Goal: Transaction & Acquisition: Purchase product/service

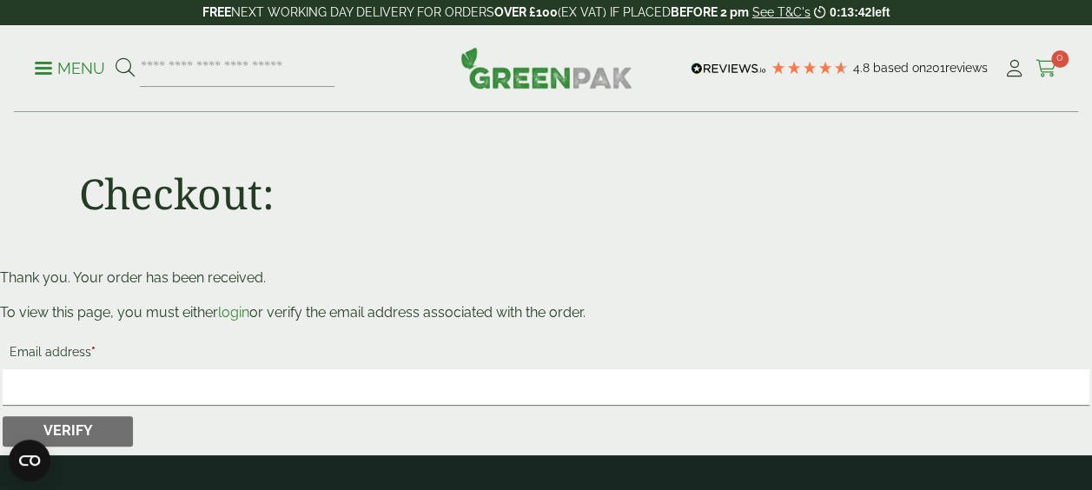
click at [1046, 72] on icon at bounding box center [1047, 68] width 22 height 17
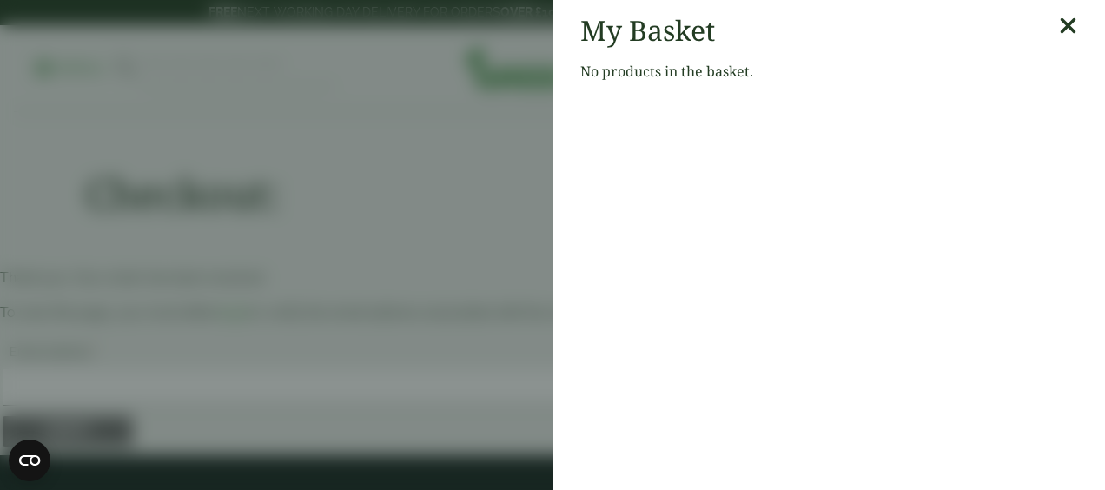
click at [1059, 26] on icon at bounding box center [1068, 26] width 18 height 24
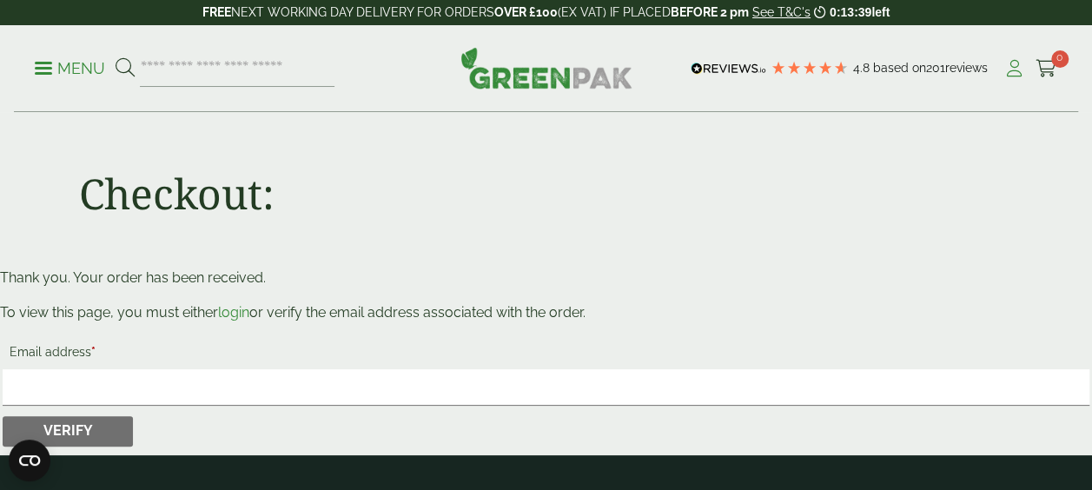
click at [1006, 67] on icon at bounding box center [1014, 68] width 22 height 17
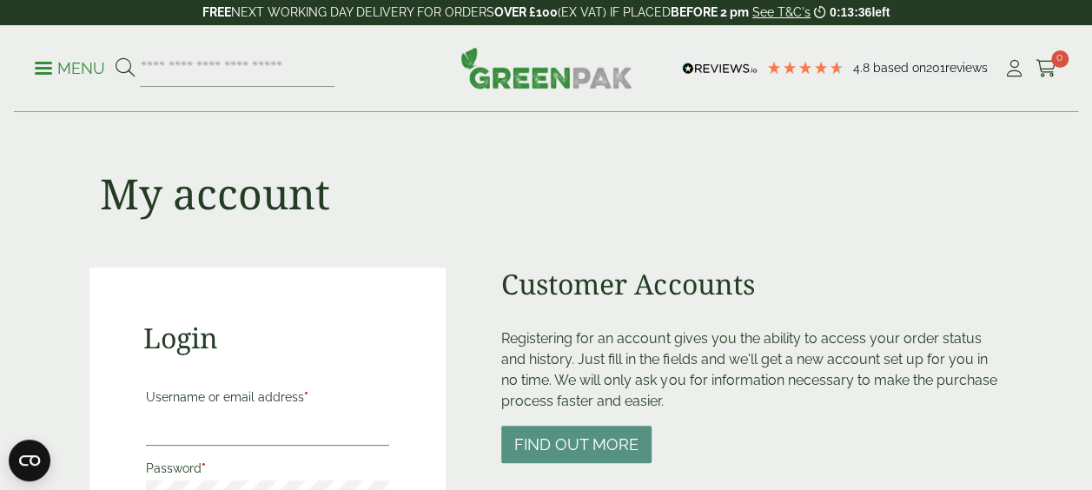
scroll to position [121, 0]
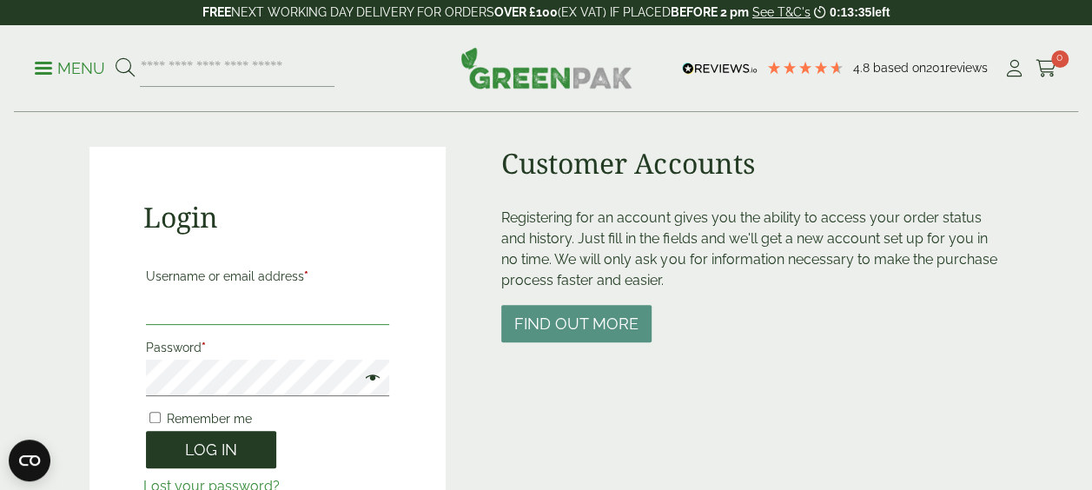
type input "**********"
click at [261, 448] on button "Log in" at bounding box center [211, 449] width 130 height 37
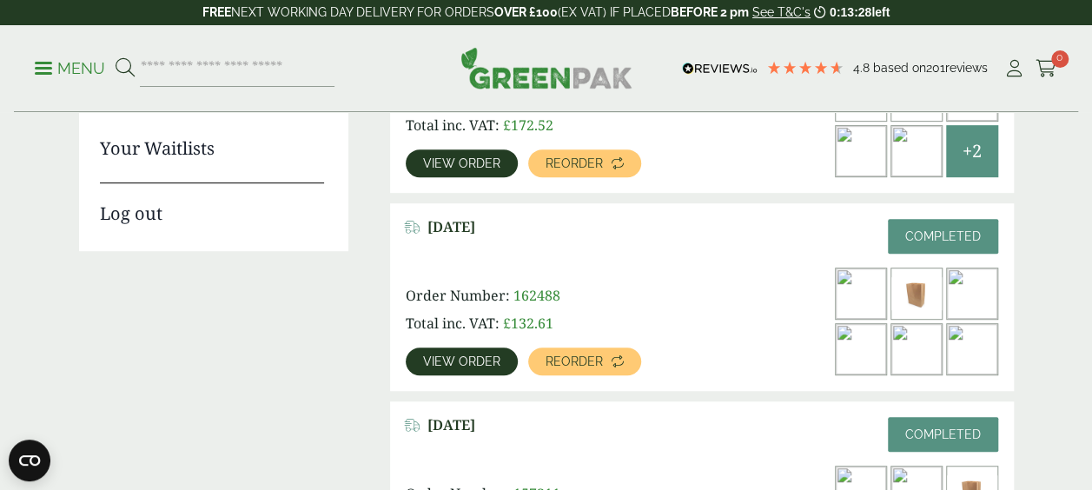
scroll to position [376, 0]
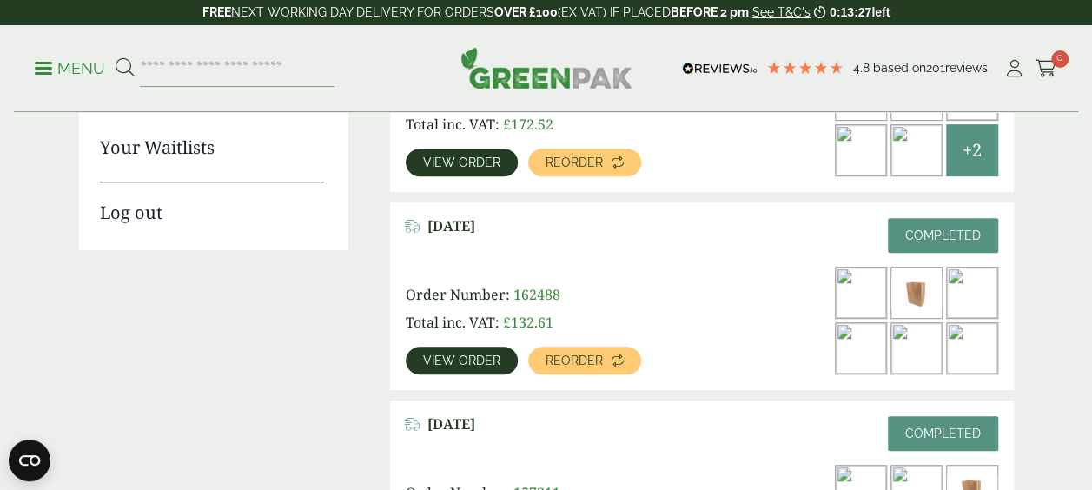
click at [551, 295] on span "162488" at bounding box center [536, 294] width 47 height 19
click at [480, 367] on link "View order" at bounding box center [462, 361] width 112 height 28
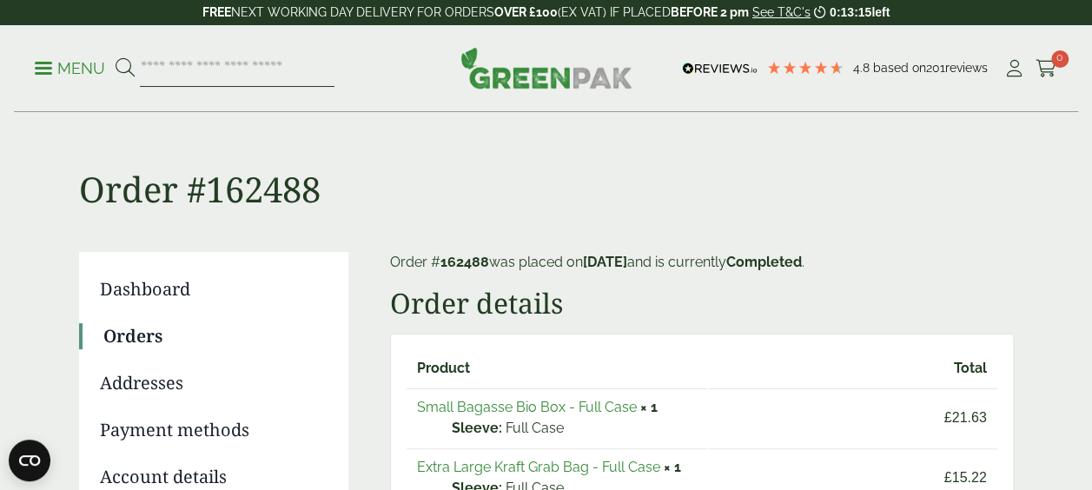
click at [285, 63] on input "search" at bounding box center [237, 68] width 195 height 36
type input "*****"
click at [116, 57] on button at bounding box center [125, 68] width 19 height 23
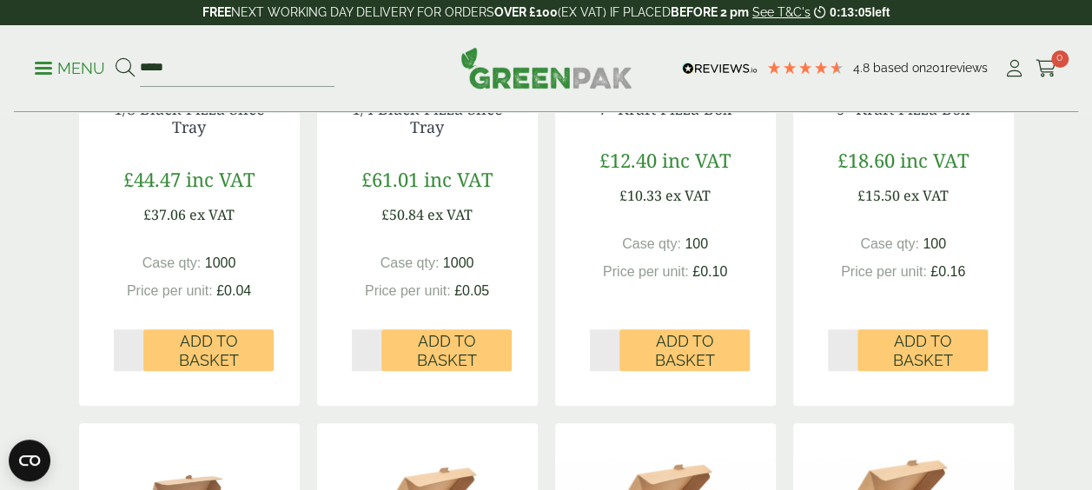
scroll to position [539, 0]
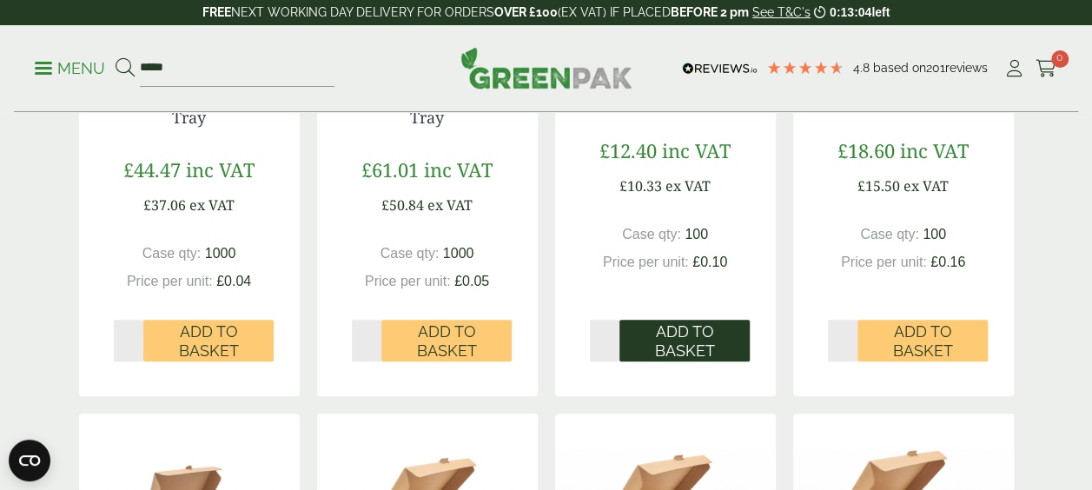
click at [676, 346] on span "Add to Basket" at bounding box center [685, 340] width 106 height 37
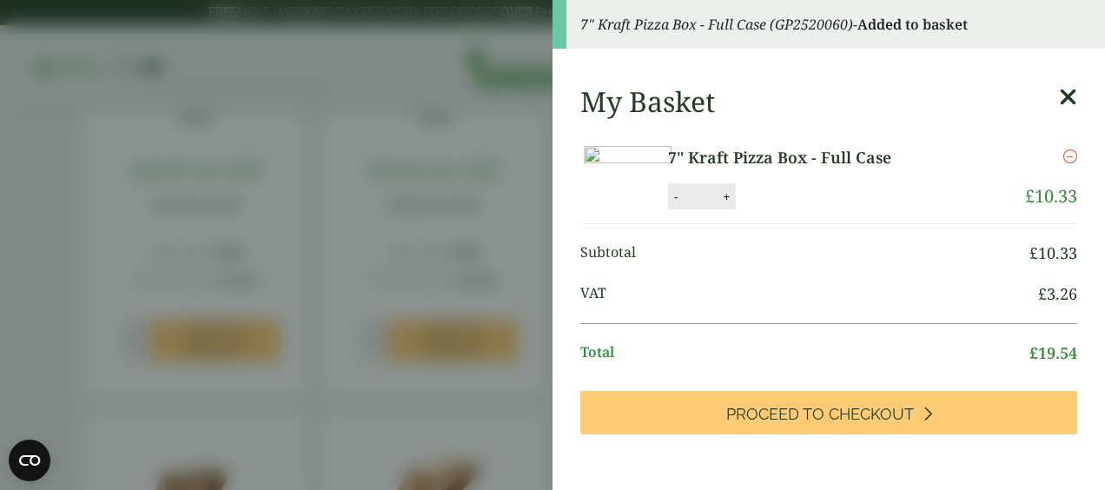
click at [1059, 107] on icon at bounding box center [1068, 97] width 18 height 24
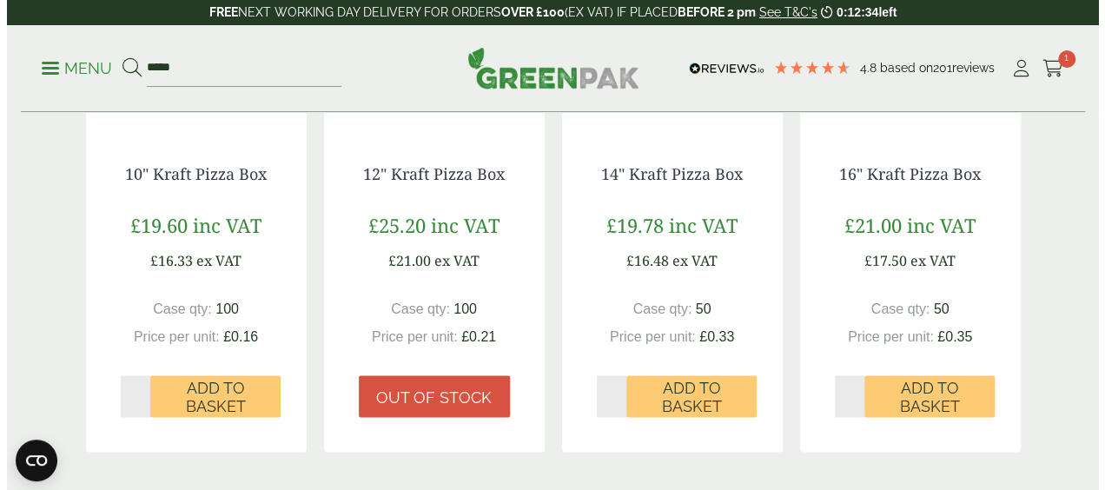
scroll to position [1051, 0]
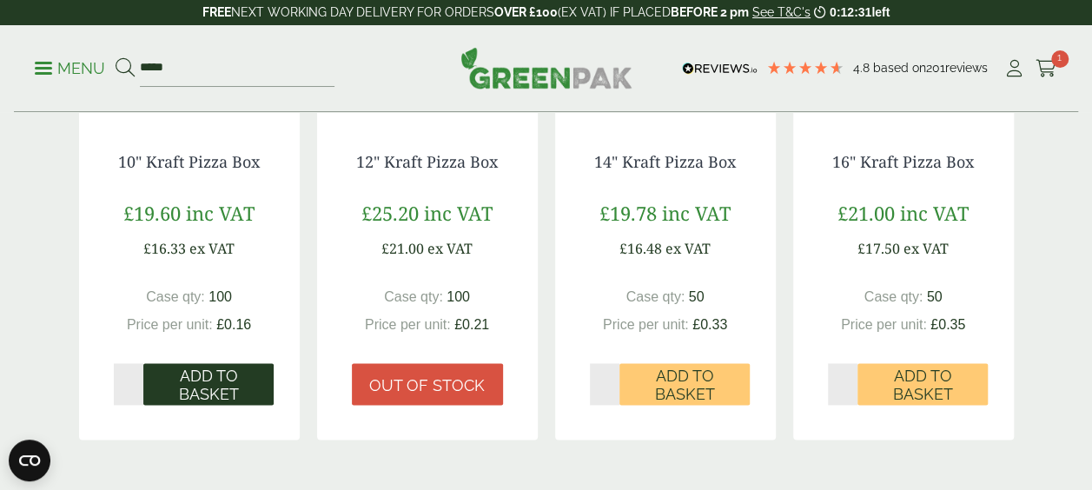
click at [255, 389] on span "Add to Basket" at bounding box center [209, 385] width 106 height 37
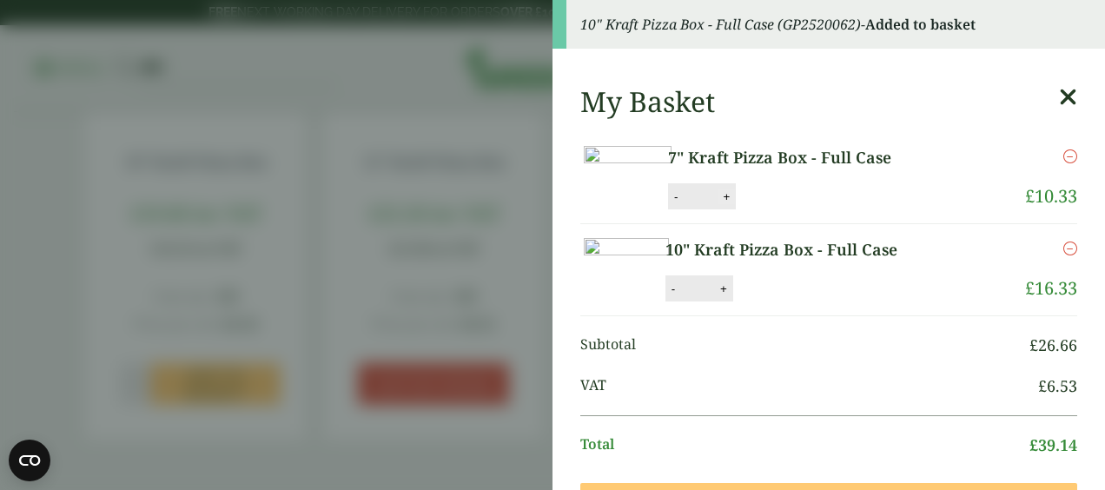
click at [735, 204] on button "+" at bounding box center [726, 196] width 17 height 15
type input "*"
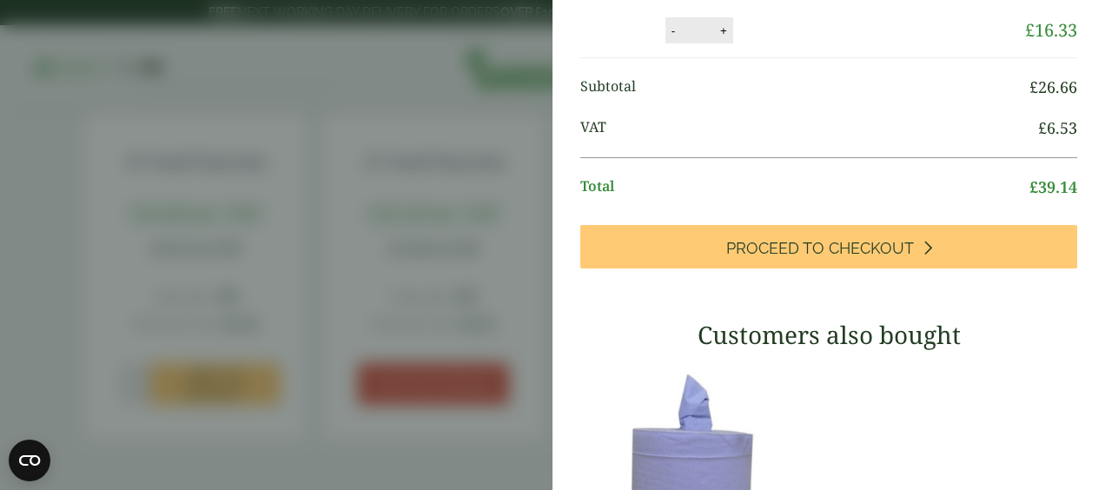
scroll to position [259, 0]
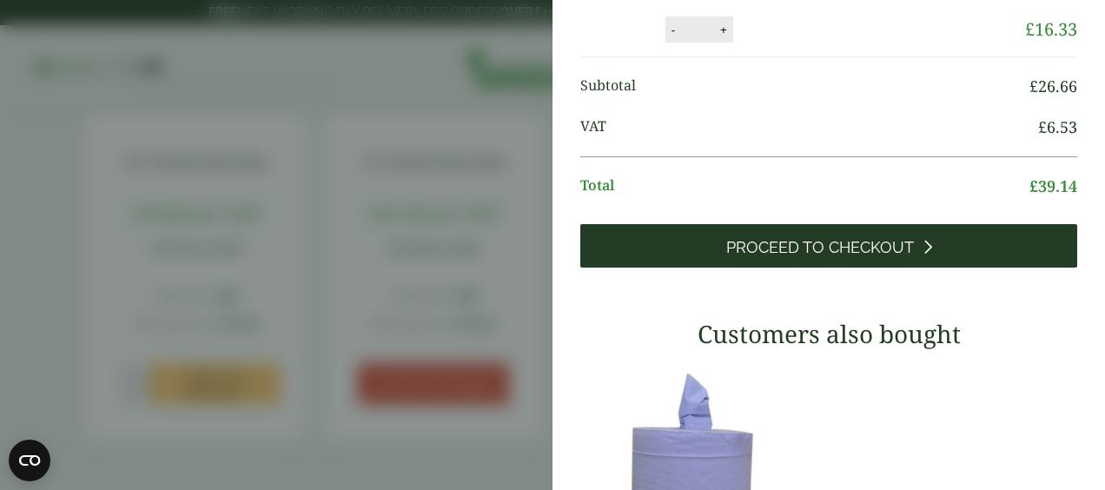
click at [837, 257] on span "Proceed to Checkout" at bounding box center [820, 247] width 188 height 19
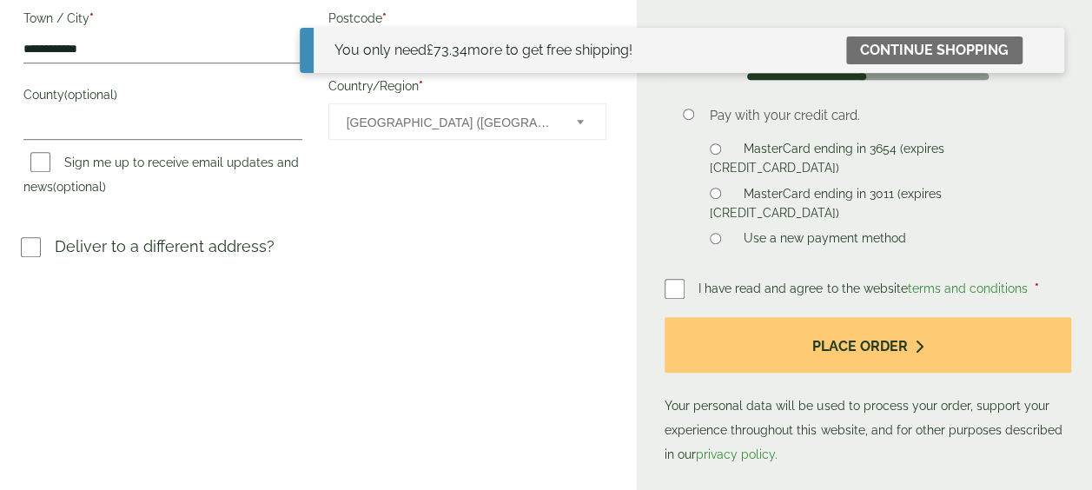
scroll to position [527, 0]
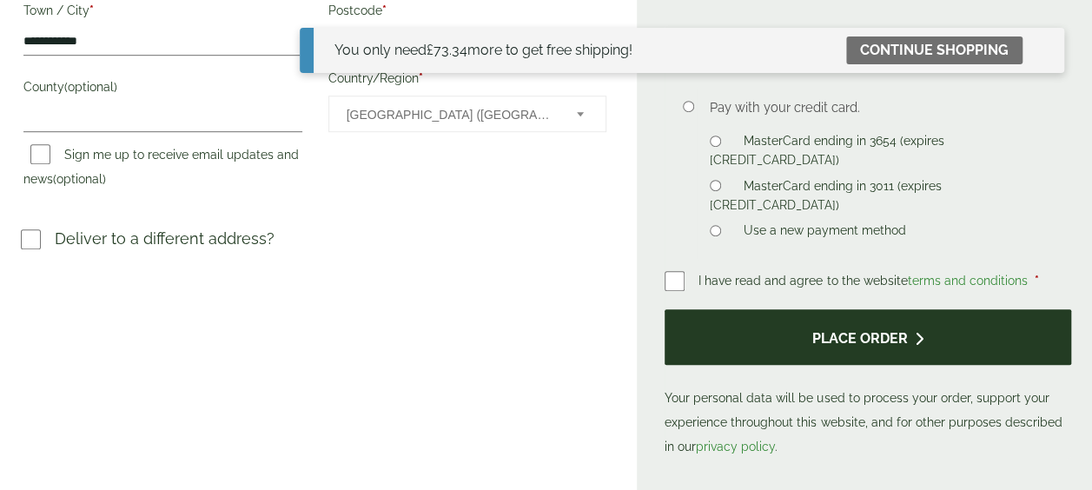
click at [861, 339] on button "Place order" at bounding box center [868, 337] width 407 height 56
